Goal: Task Accomplishment & Management: Manage account settings

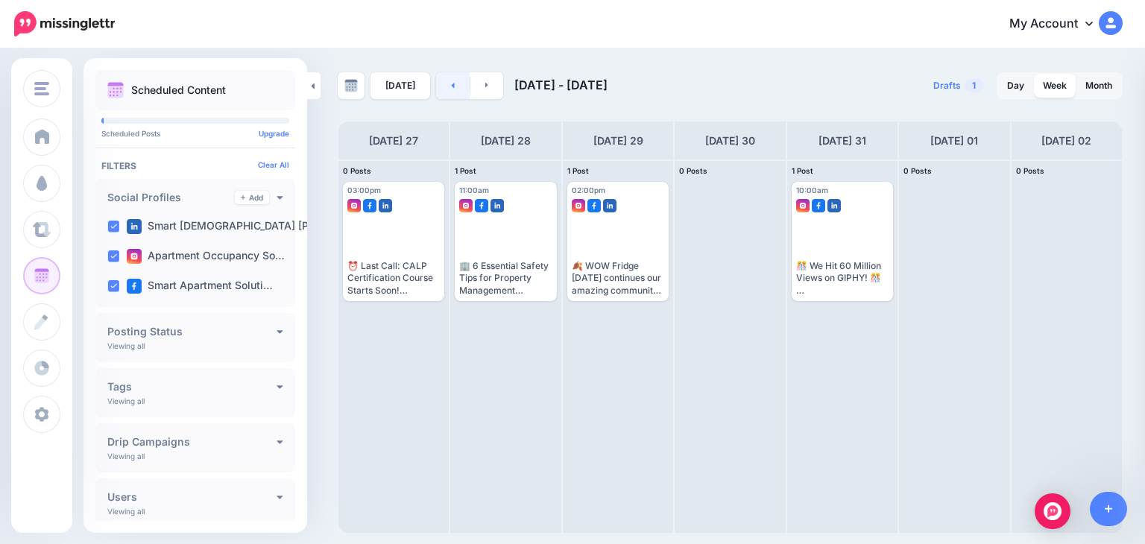
click at [441, 85] on link at bounding box center [453, 85] width 34 height 27
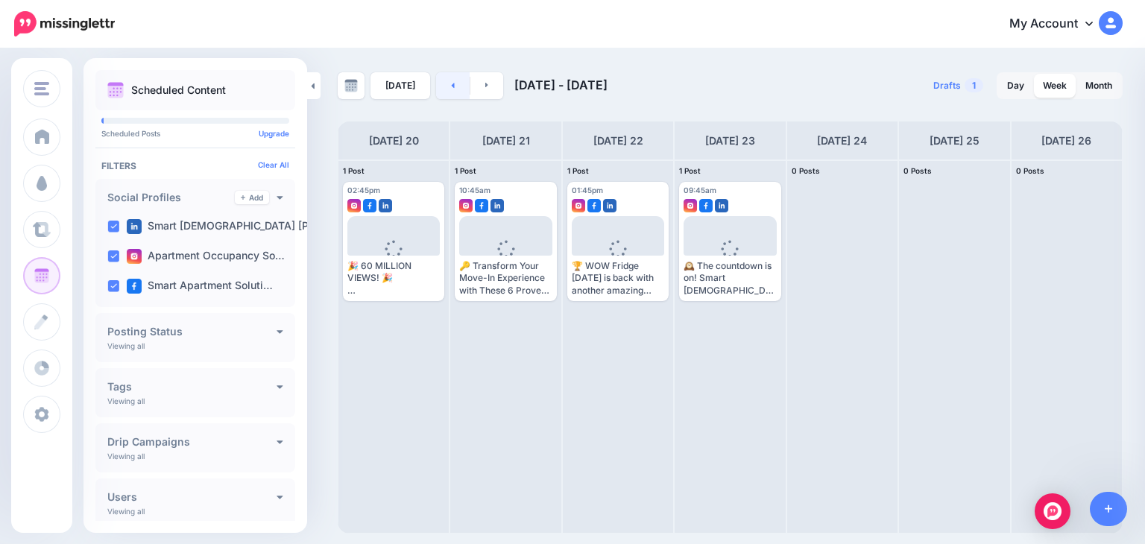
click at [450, 80] on link at bounding box center [453, 85] width 34 height 27
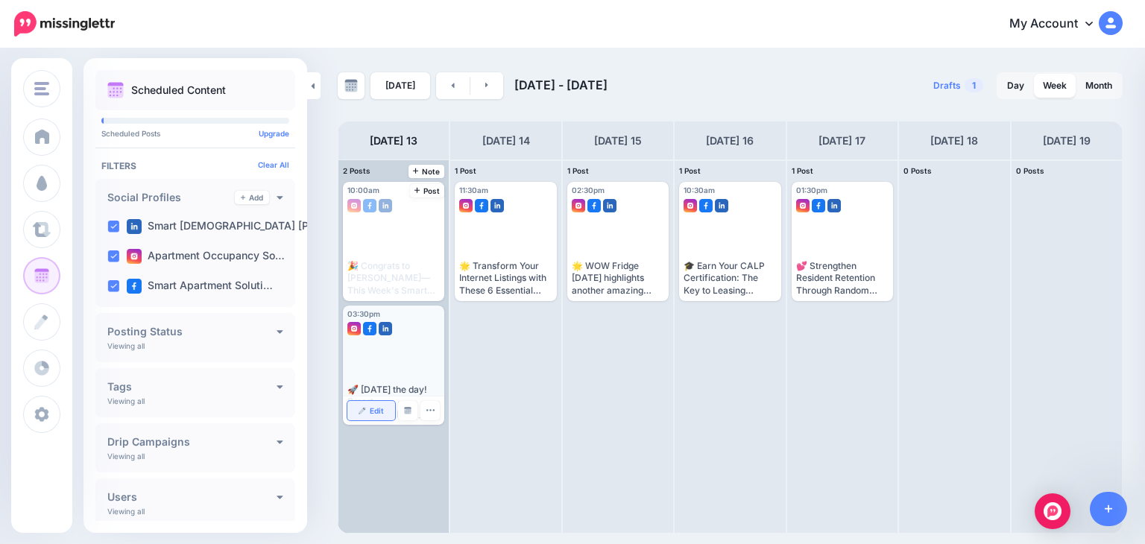
click at [367, 410] on link "Edit" at bounding box center [371, 410] width 48 height 19
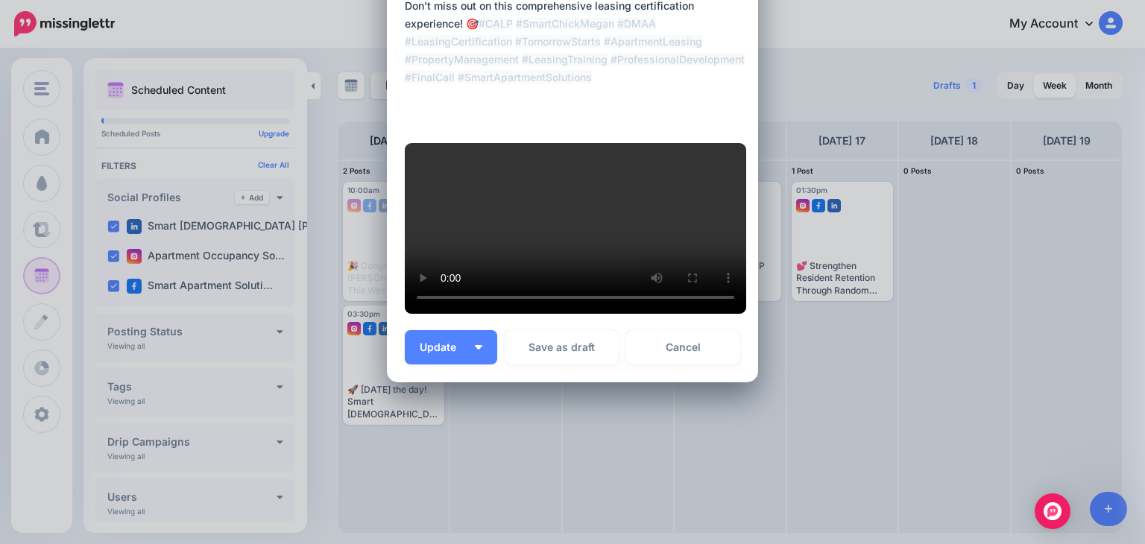
scroll to position [429, 0]
click at [471, 364] on button "Update" at bounding box center [451, 347] width 92 height 34
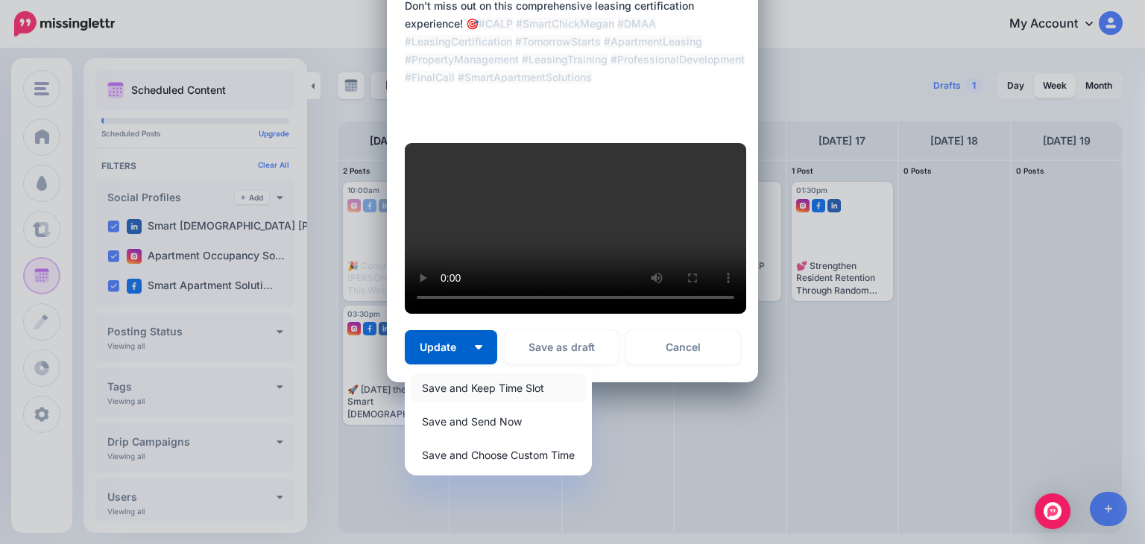
click at [476, 402] on link "Save and Keep Time Slot" at bounding box center [498, 387] width 175 height 29
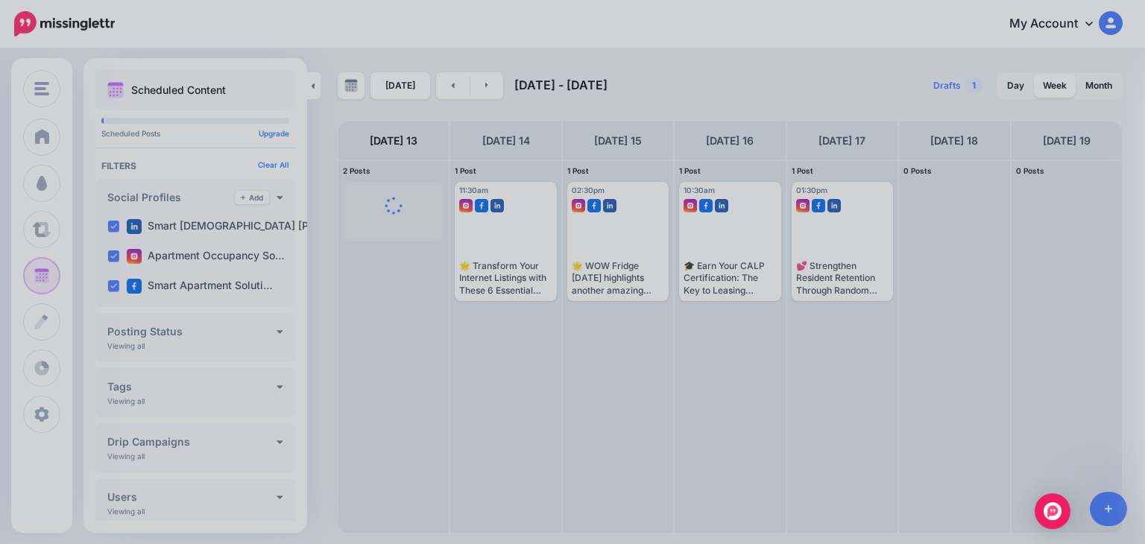
scroll to position [0, 0]
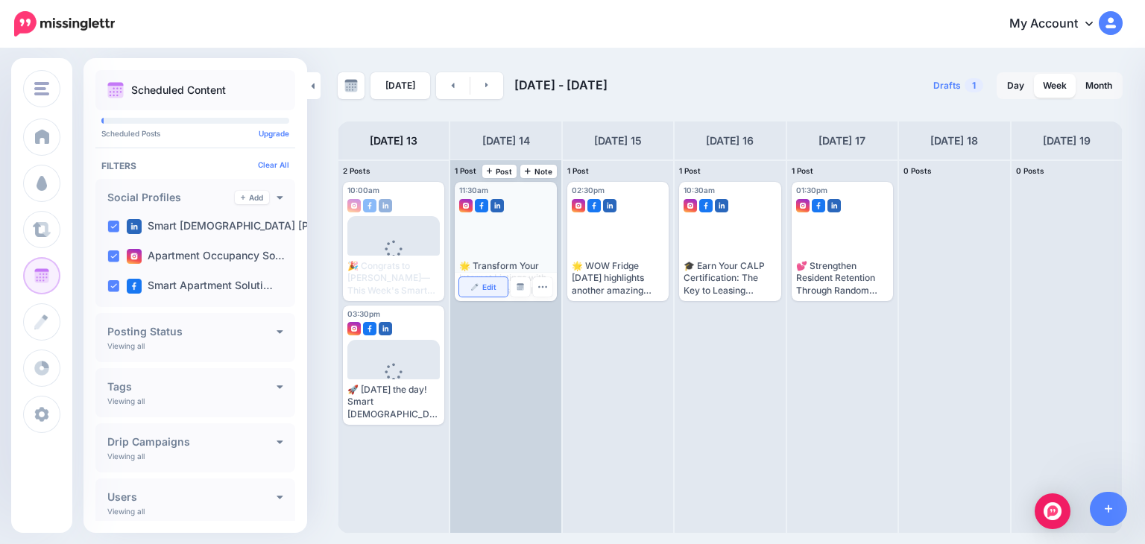
click at [485, 285] on span "Edit" at bounding box center [489, 286] width 14 height 7
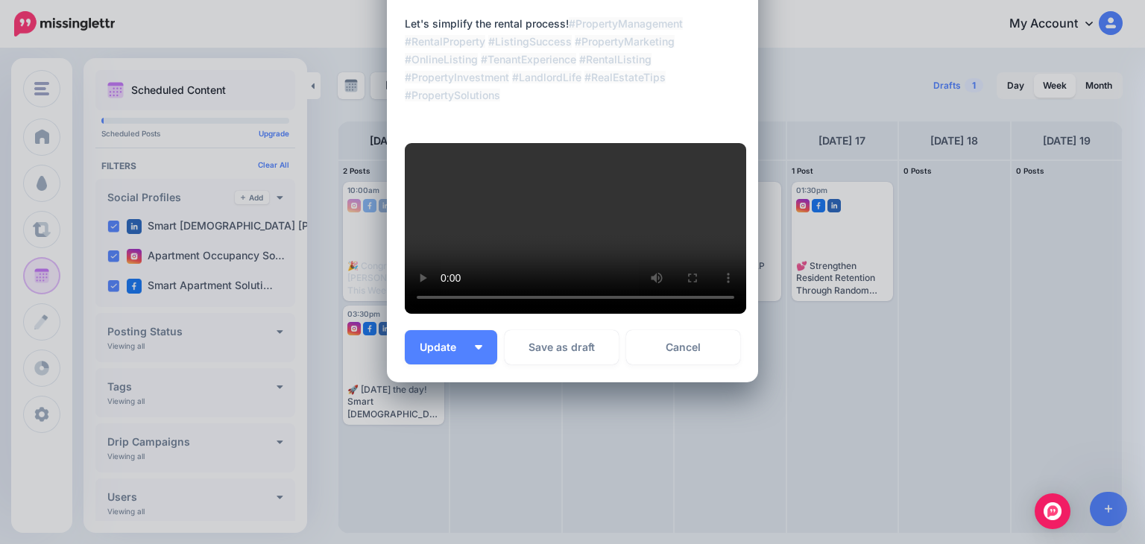
scroll to position [543, 0]
click at [441, 353] on span "Update" at bounding box center [444, 347] width 48 height 10
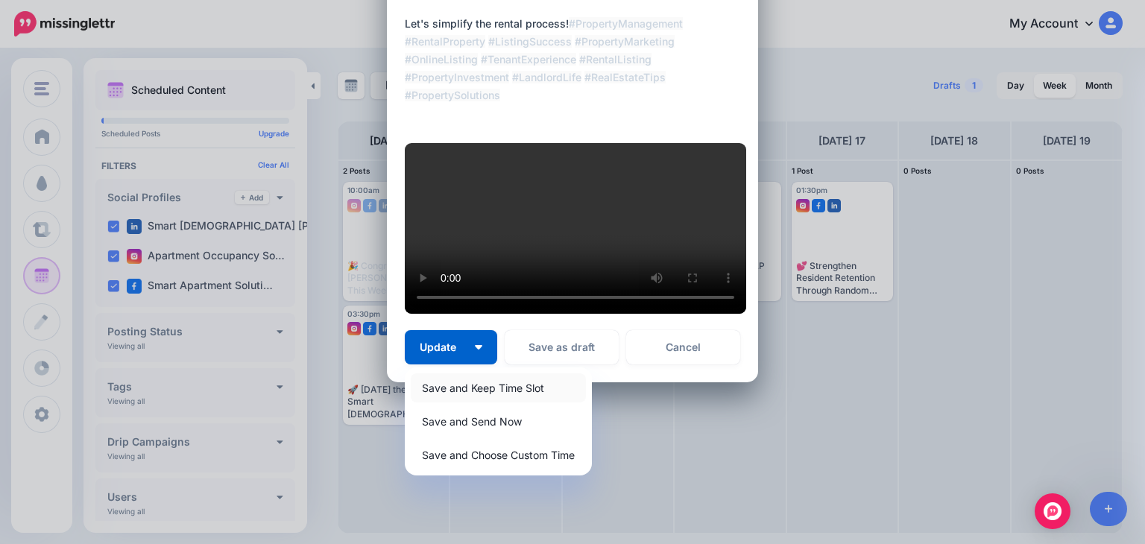
click at [463, 402] on link "Save and Keep Time Slot" at bounding box center [498, 387] width 175 height 29
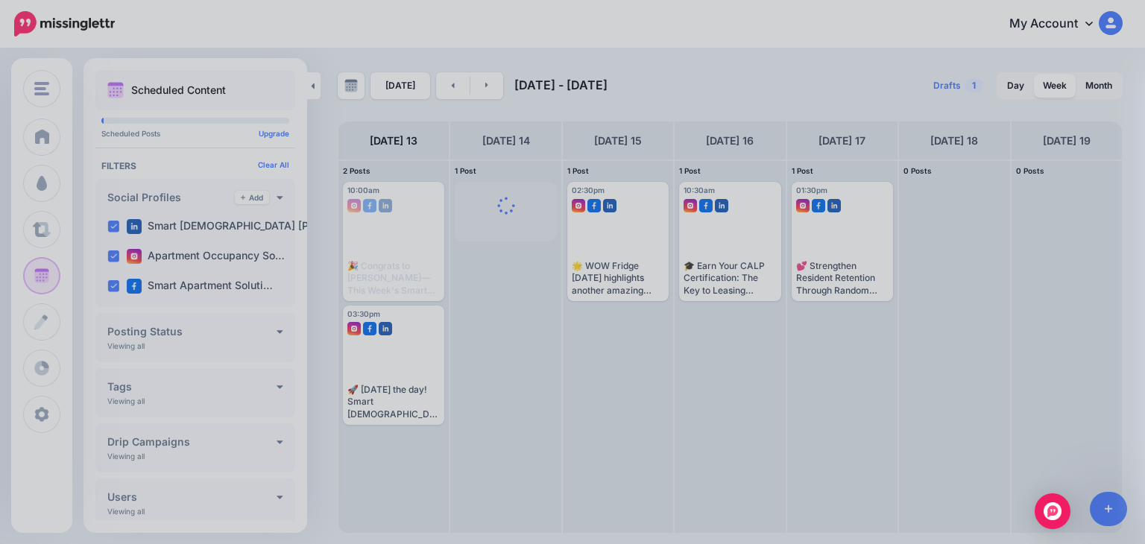
scroll to position [448, 0]
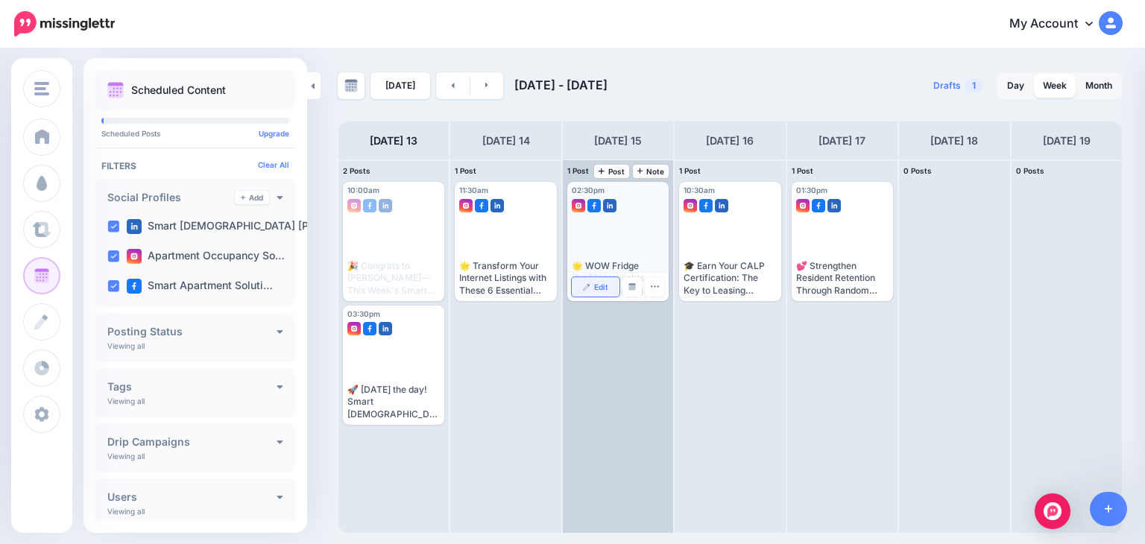
click at [594, 284] on span "Edit" at bounding box center [601, 286] width 14 height 7
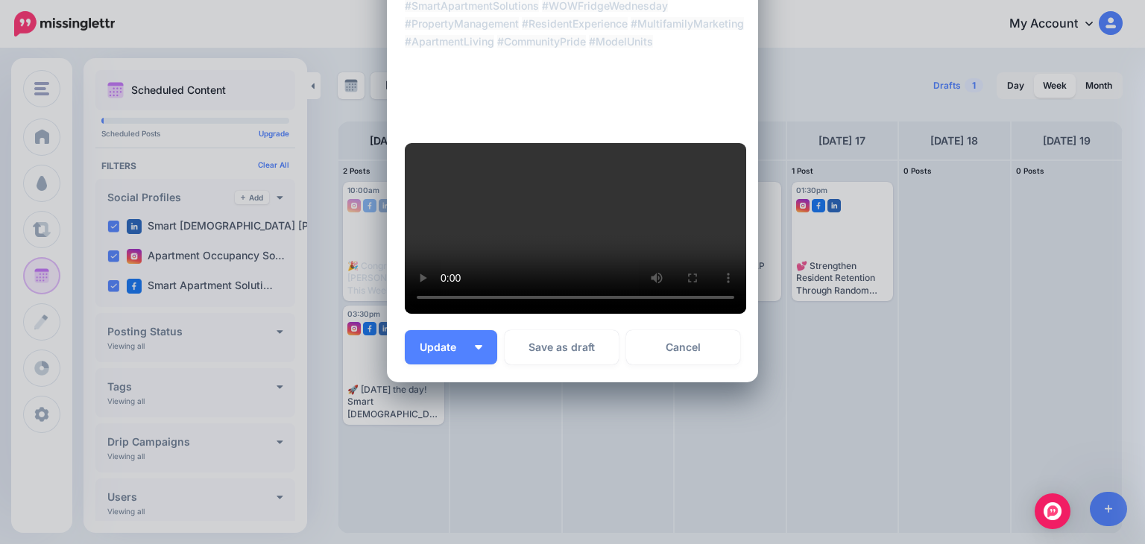
scroll to position [355, 0]
click at [430, 364] on button "Update" at bounding box center [451, 347] width 92 height 34
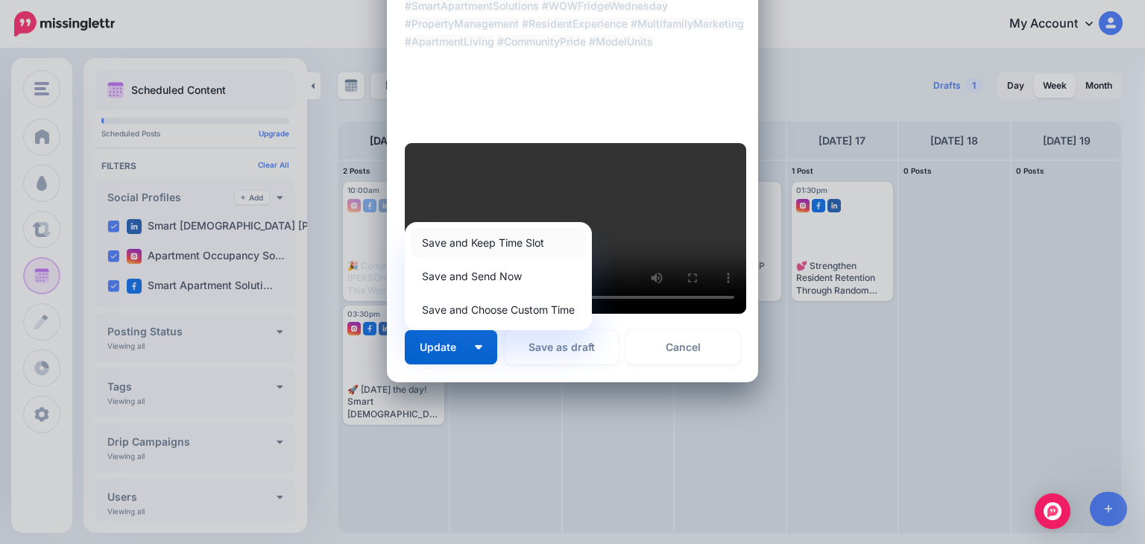
click at [447, 257] on link "Save and Keep Time Slot" at bounding box center [498, 242] width 175 height 29
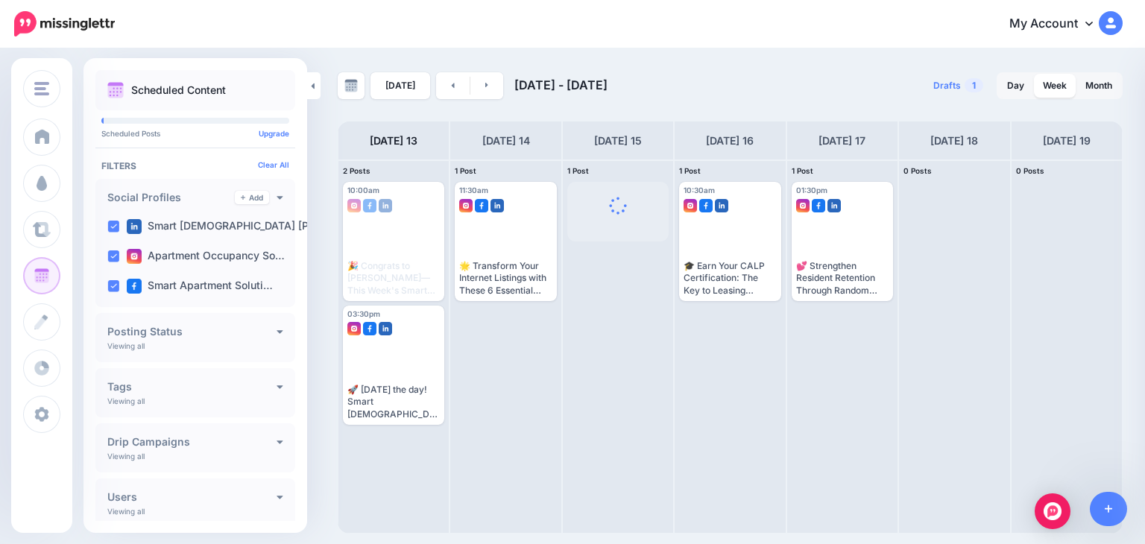
scroll to position [0, 0]
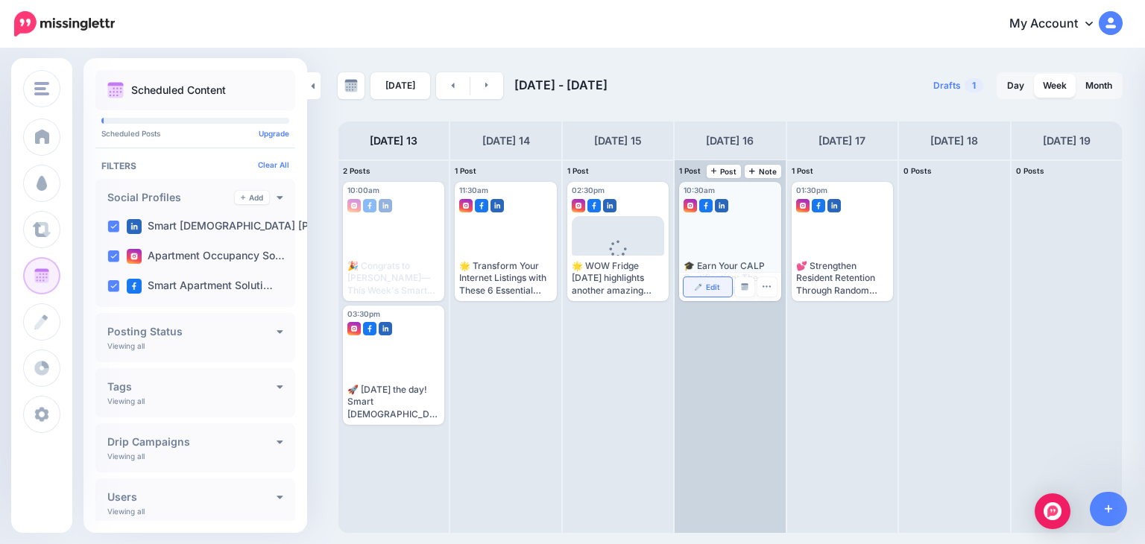
click at [700, 284] on img at bounding box center [698, 286] width 7 height 7
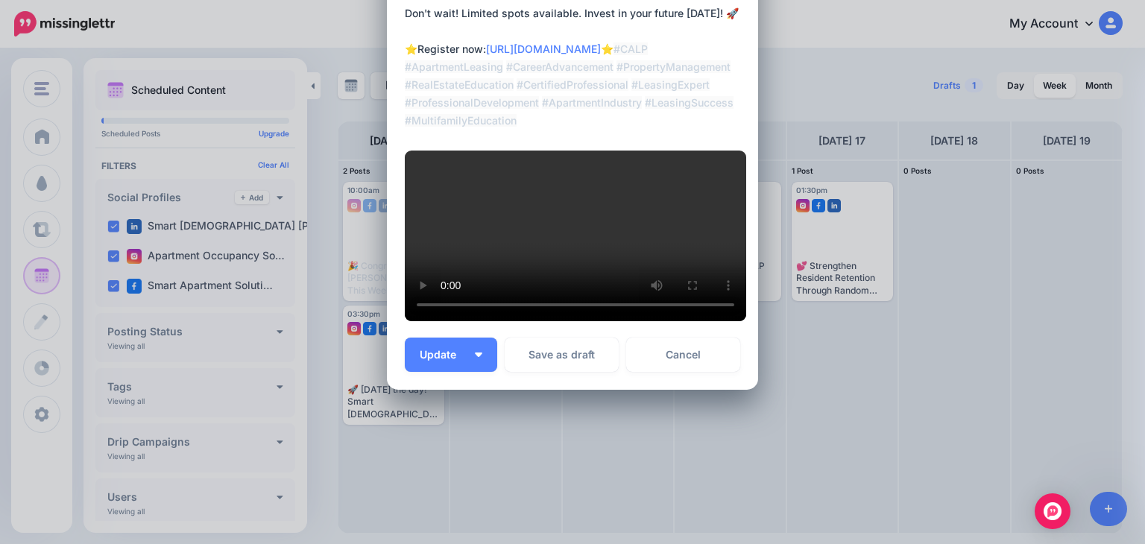
scroll to position [313, 0]
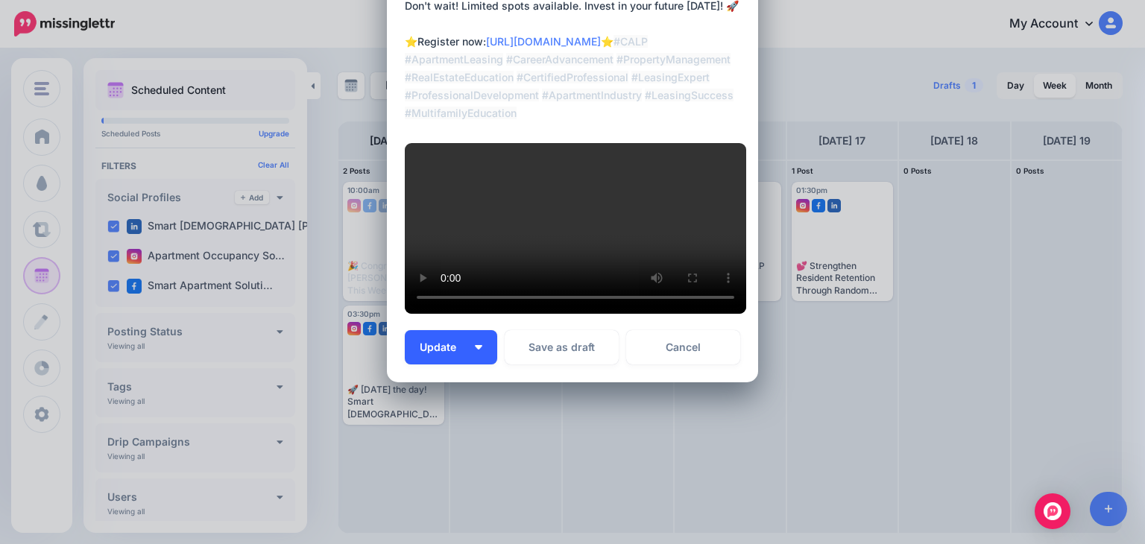
click at [424, 364] on button "Update" at bounding box center [451, 347] width 92 height 34
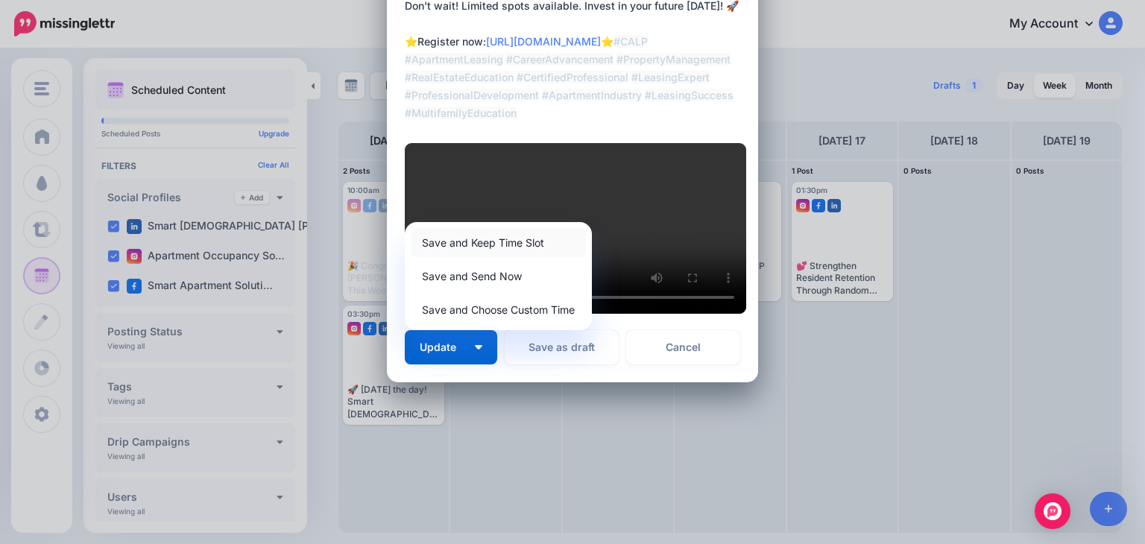
click at [480, 257] on link "Save and Keep Time Slot" at bounding box center [498, 242] width 175 height 29
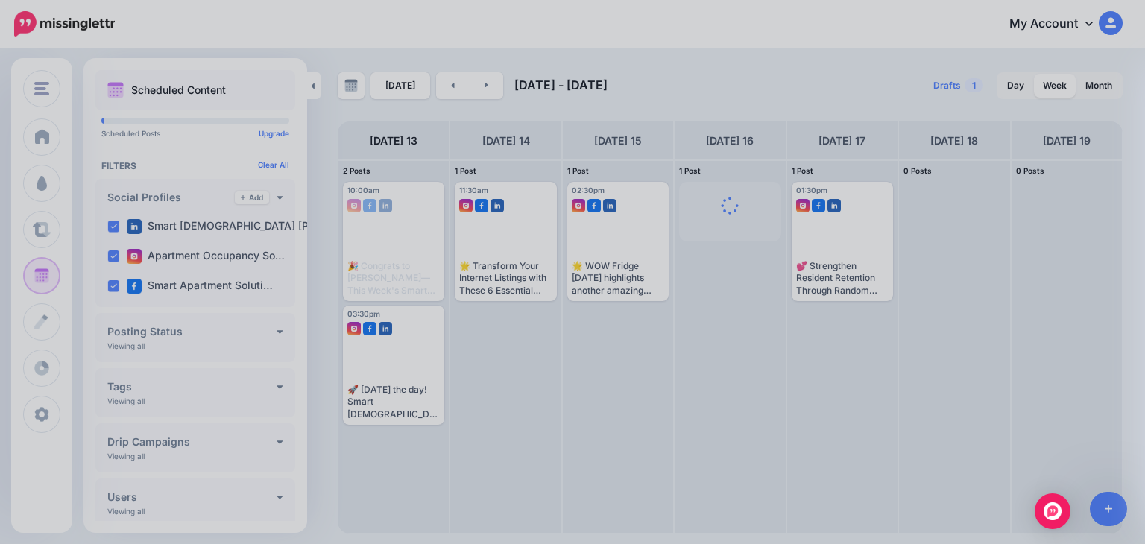
scroll to position [0, 0]
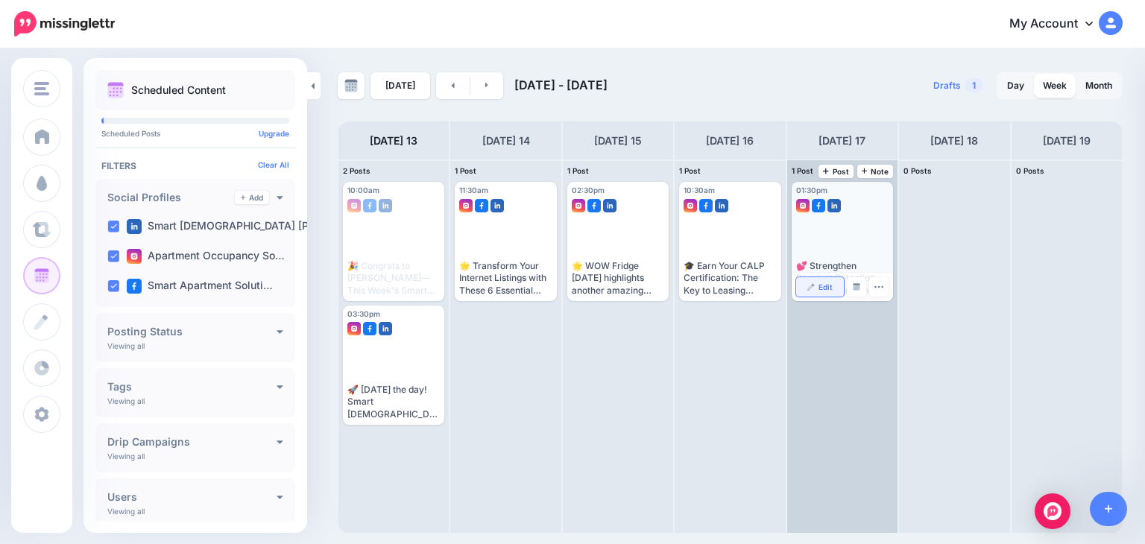
click at [817, 290] on link "Edit" at bounding box center [820, 286] width 48 height 19
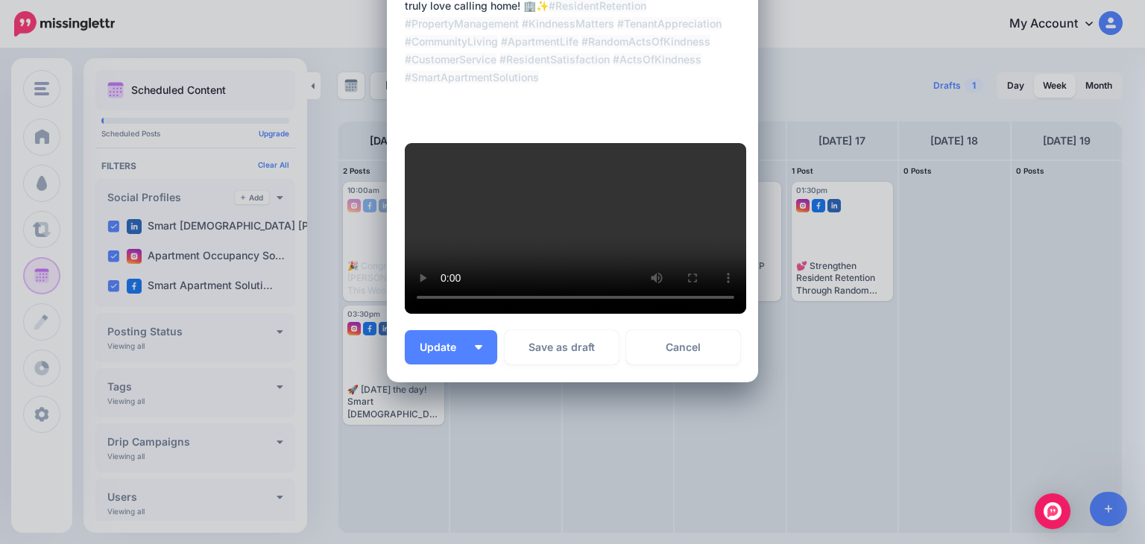
scroll to position [489, 0]
click at [477, 364] on button "Update" at bounding box center [451, 347] width 92 height 34
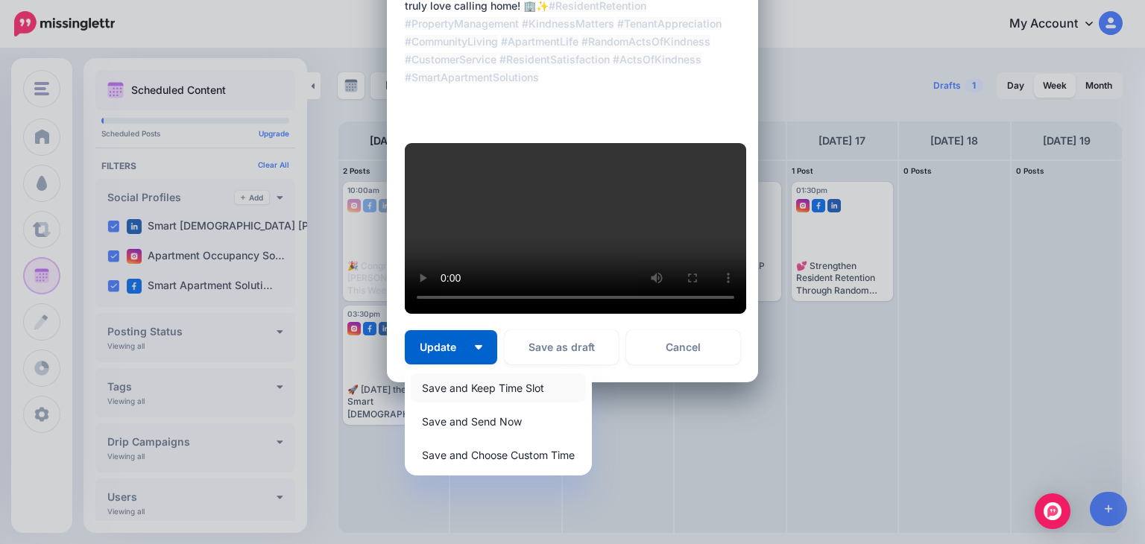
click at [472, 402] on link "Save and Keep Time Slot" at bounding box center [498, 387] width 175 height 29
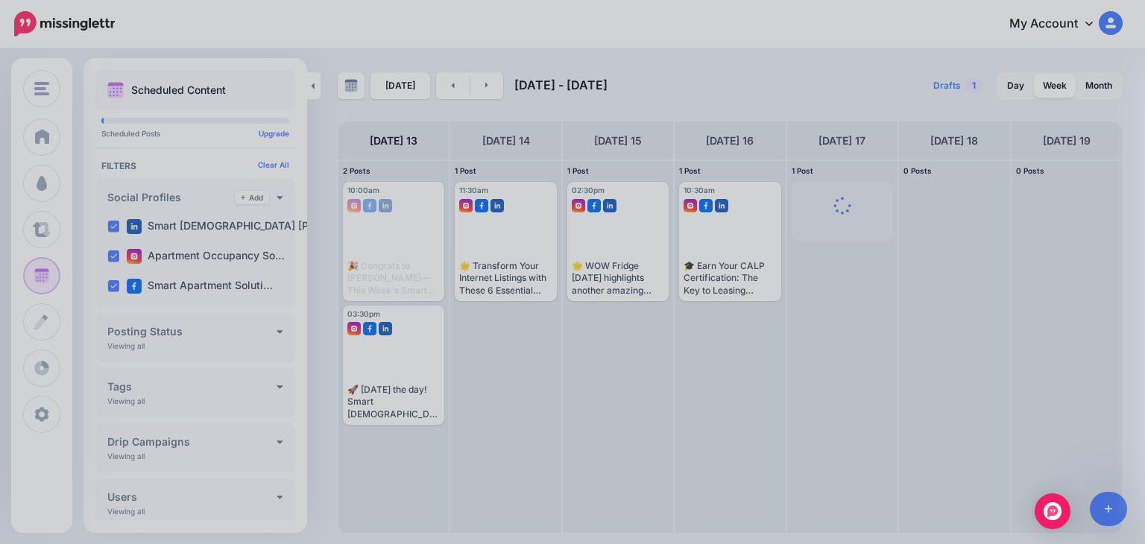
scroll to position [0, 0]
